Goal: Find specific page/section: Find specific page/section

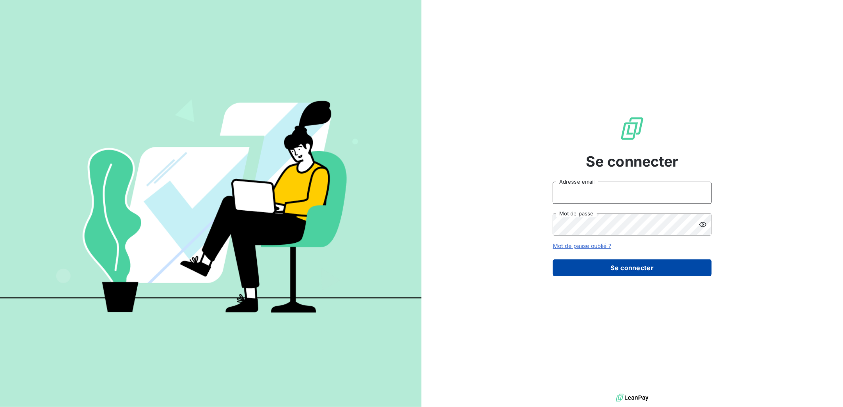
type input "[EMAIL_ADDRESS][DOMAIN_NAME]"
click at [646, 269] on button "Se connecter" at bounding box center [632, 268] width 159 height 17
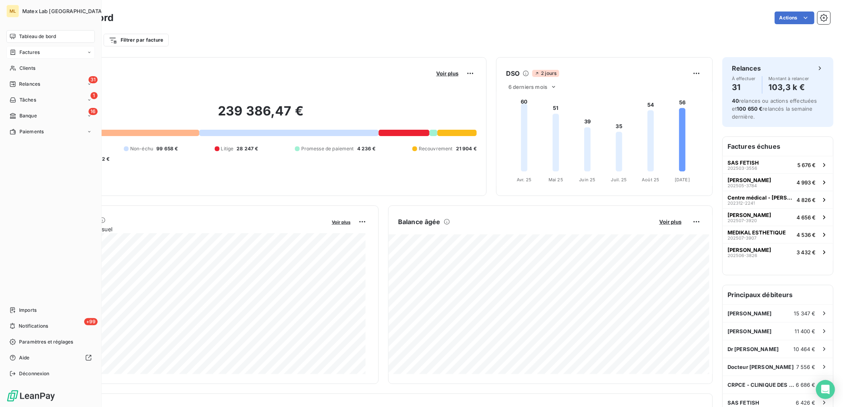
click at [38, 49] on span "Factures" at bounding box center [29, 52] width 20 height 7
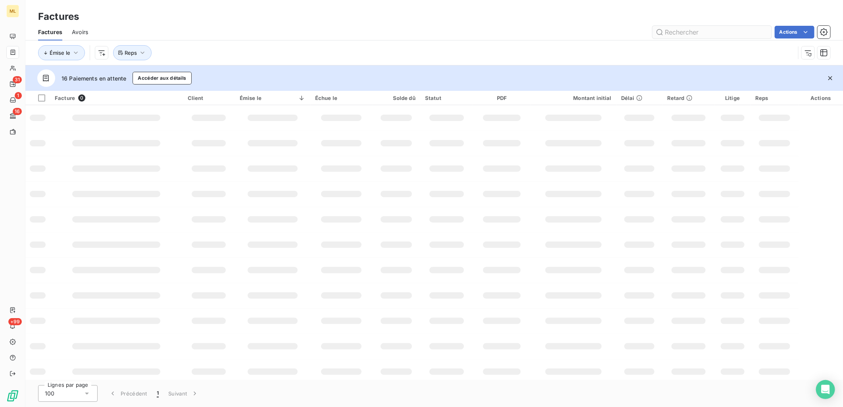
click at [698, 31] on input "text" at bounding box center [712, 32] width 119 height 13
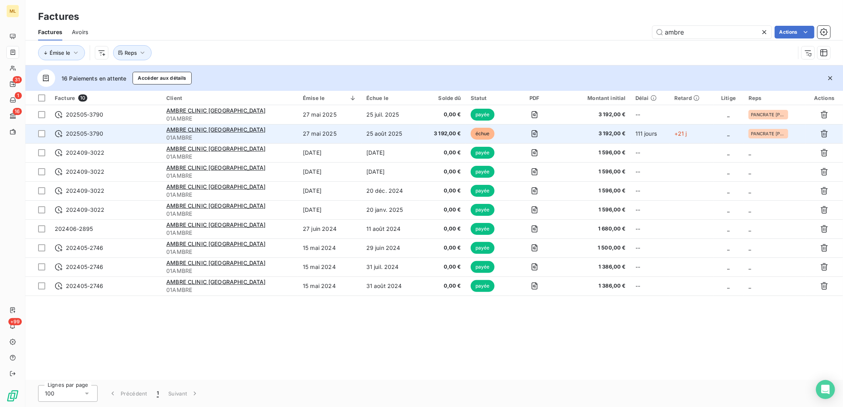
type input "ambre"
click at [126, 137] on span "202505-3790" at bounding box center [106, 134] width 102 height 8
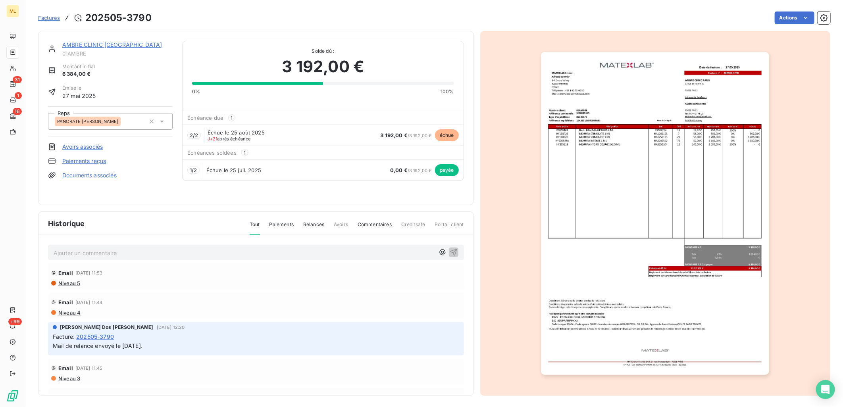
click at [446, 19] on div "Actions" at bounding box center [496, 18] width 670 height 13
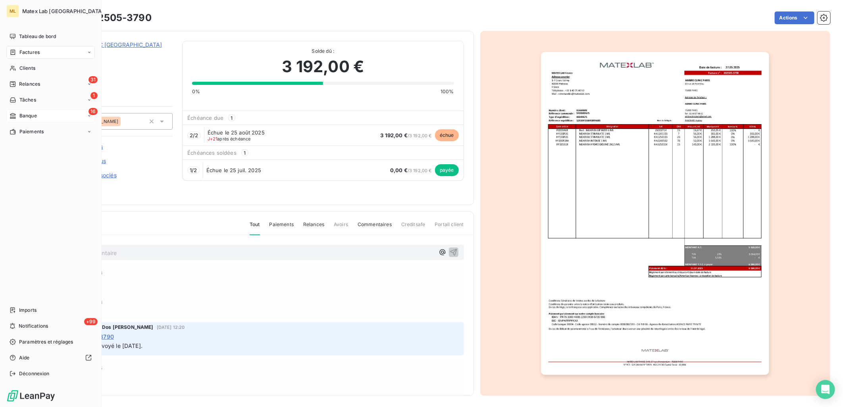
click at [37, 116] on div "16 Banque" at bounding box center [50, 116] width 89 height 13
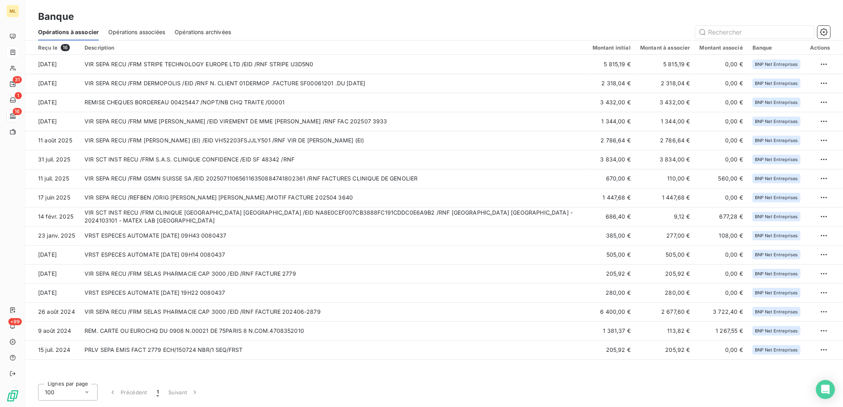
click at [401, 23] on div "Banque" at bounding box center [434, 17] width 818 height 14
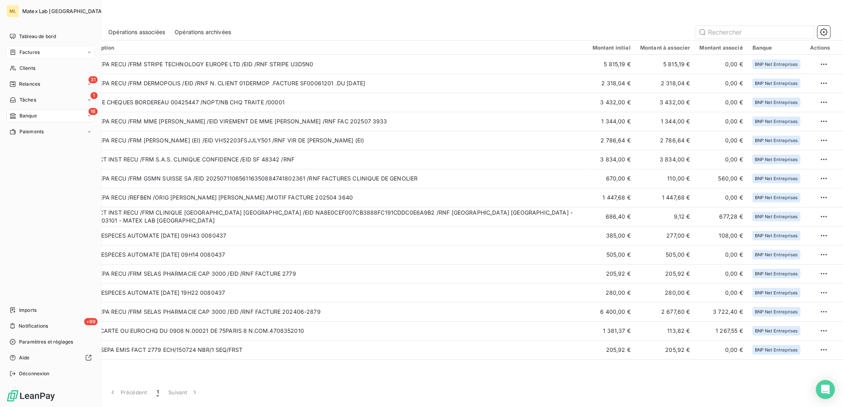
click at [41, 49] on div "Factures" at bounding box center [50, 52] width 89 height 13
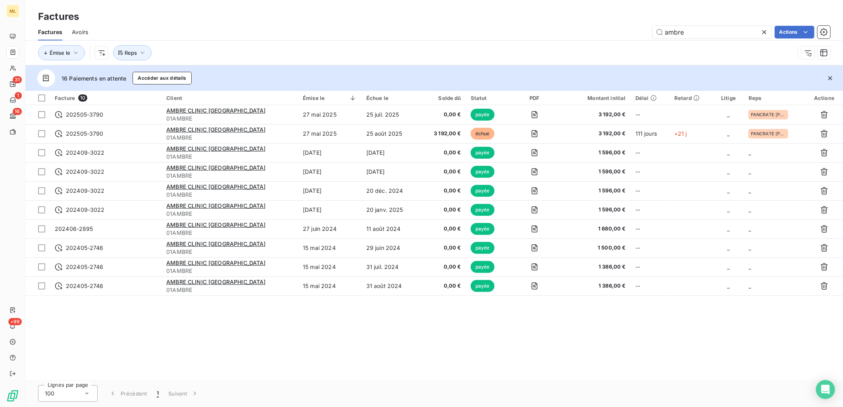
click at [354, 20] on div "Factures" at bounding box center [434, 17] width 818 height 14
